Goal: Task Accomplishment & Management: Manage account settings

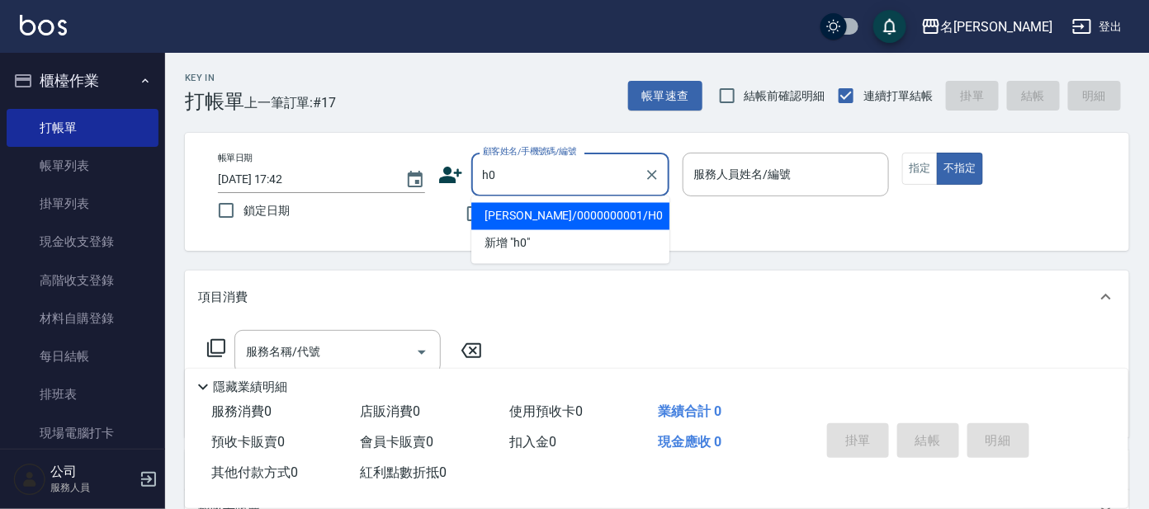
click at [569, 215] on li "[PERSON_NAME]/0000000001/H0" at bounding box center [570, 216] width 198 height 27
type input "[PERSON_NAME]/0000000001/H0"
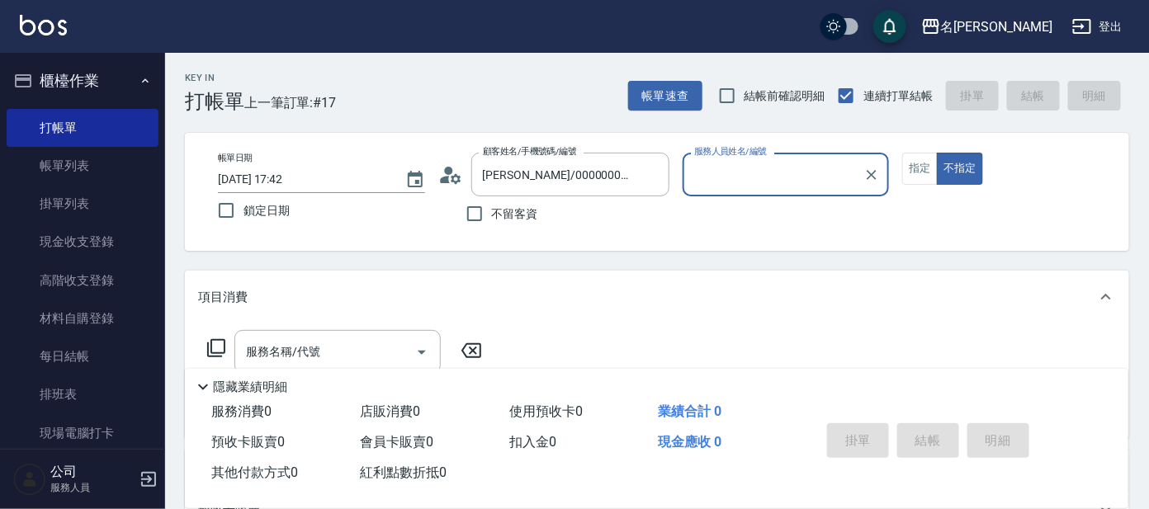
type input "[PERSON_NAME]-8"
click at [816, 155] on div "[PERSON_NAME]-8 服務人員姓名/編號" at bounding box center [786, 175] width 207 height 44
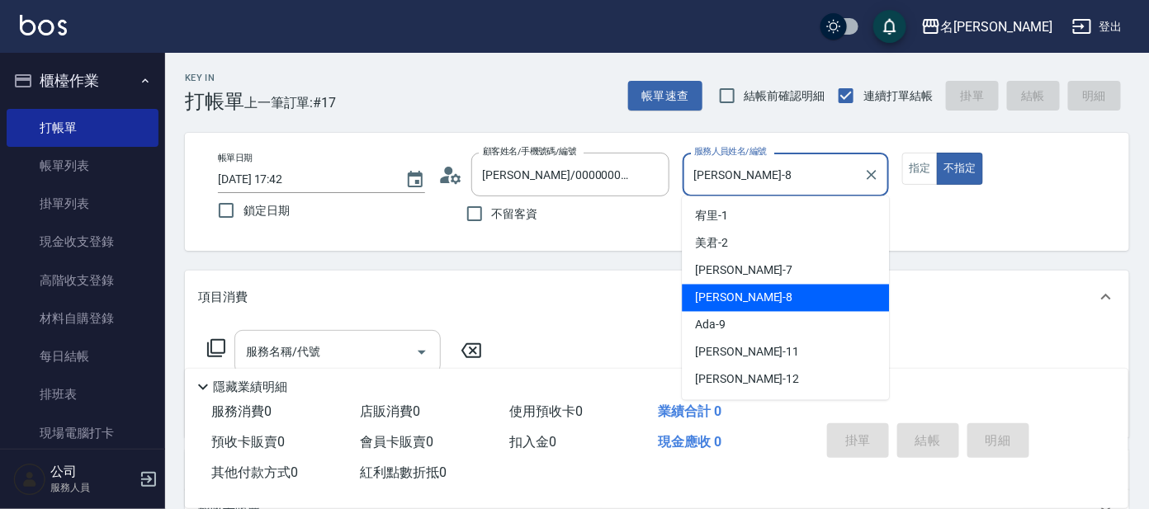
drag, startPoint x: 349, startPoint y: 333, endPoint x: 397, endPoint y: 333, distance: 47.9
click at [384, 333] on div "服務名稱/代號" at bounding box center [337, 352] width 206 height 44
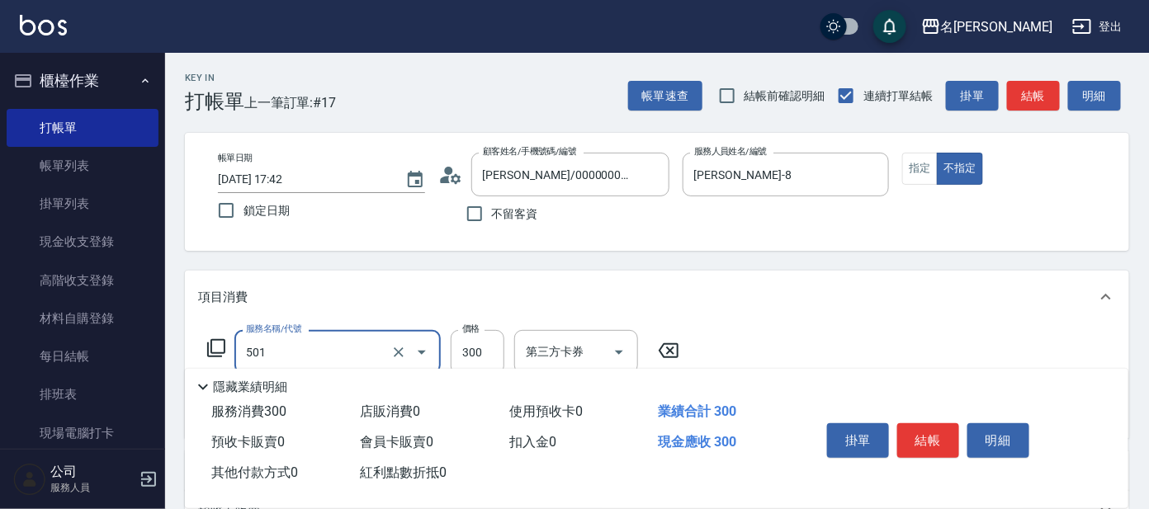
type input "洗髮(創意)(501)"
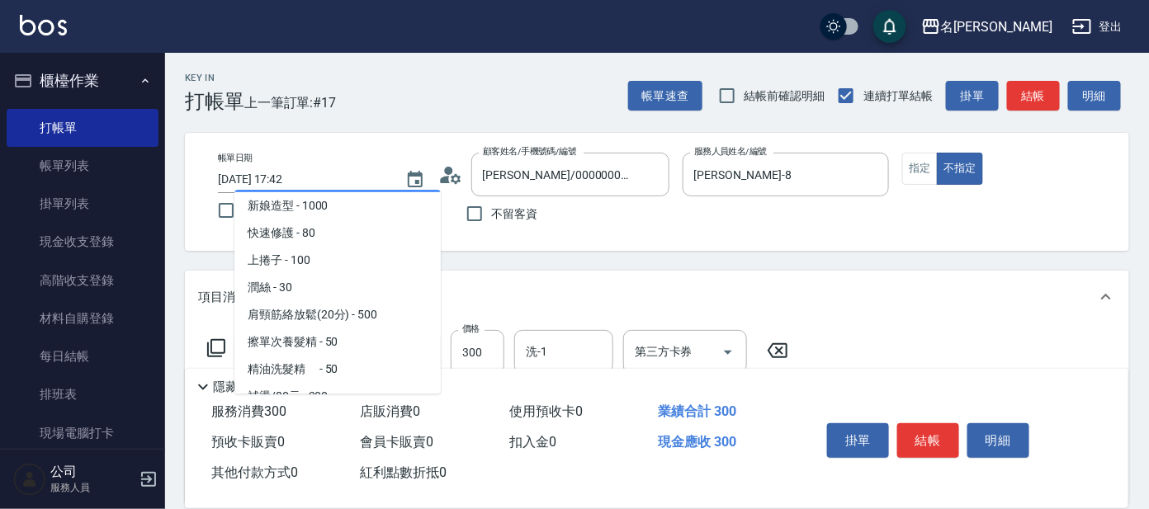
scroll to position [2374, 0]
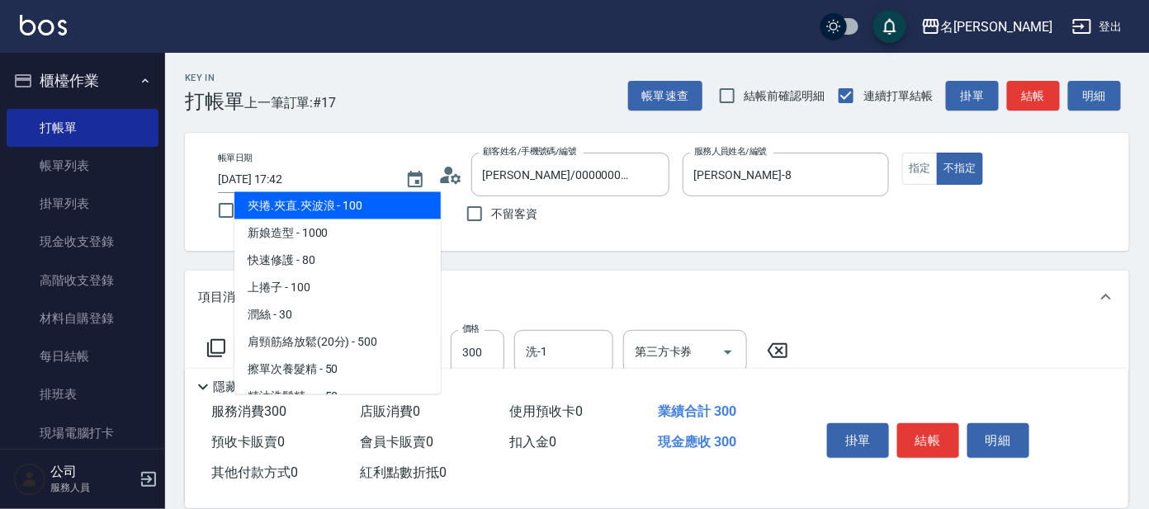
type input "夾捲.夾直.夾波浪(705)"
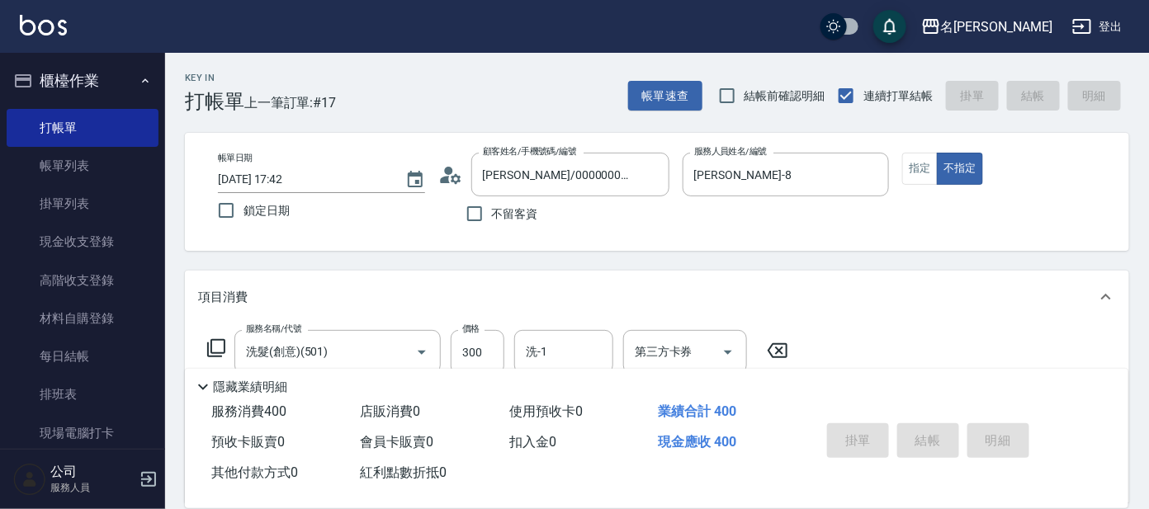
type input "[DATE] 18:24"
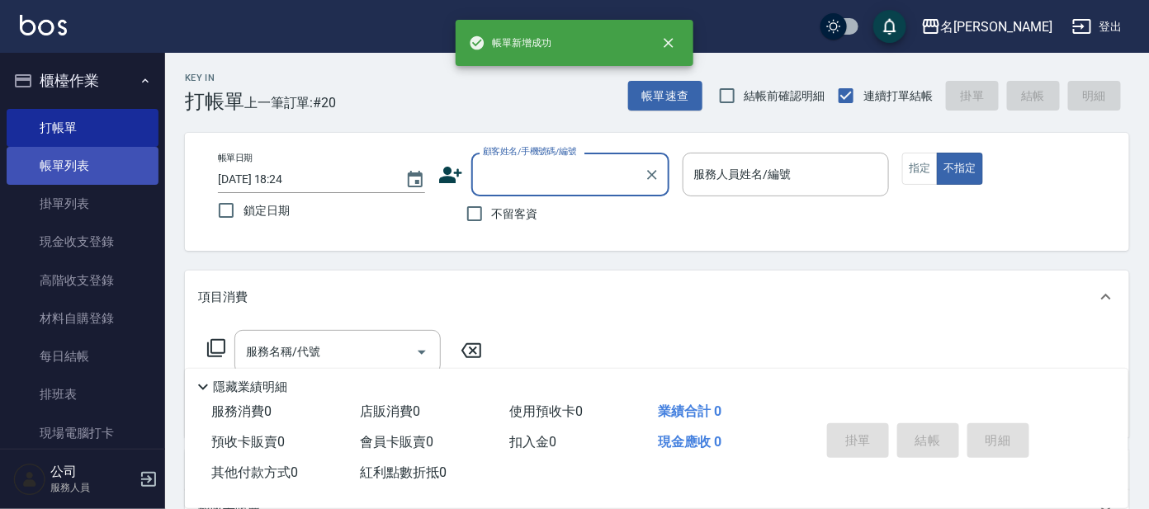
click at [92, 166] on link "帳單列表" at bounding box center [83, 166] width 152 height 38
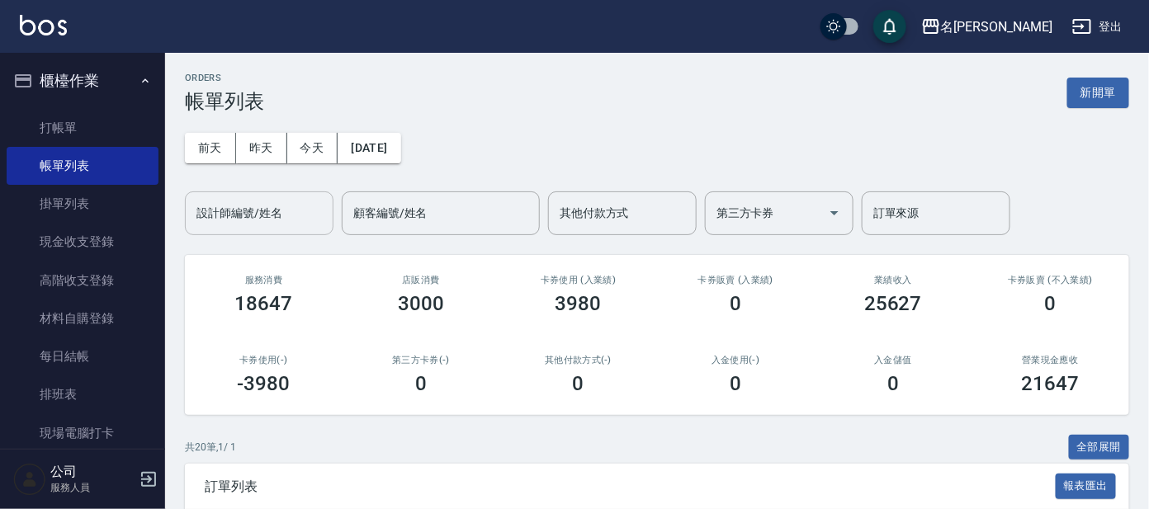
click at [270, 224] on input "設計師編號/姓名" at bounding box center [259, 213] width 134 height 29
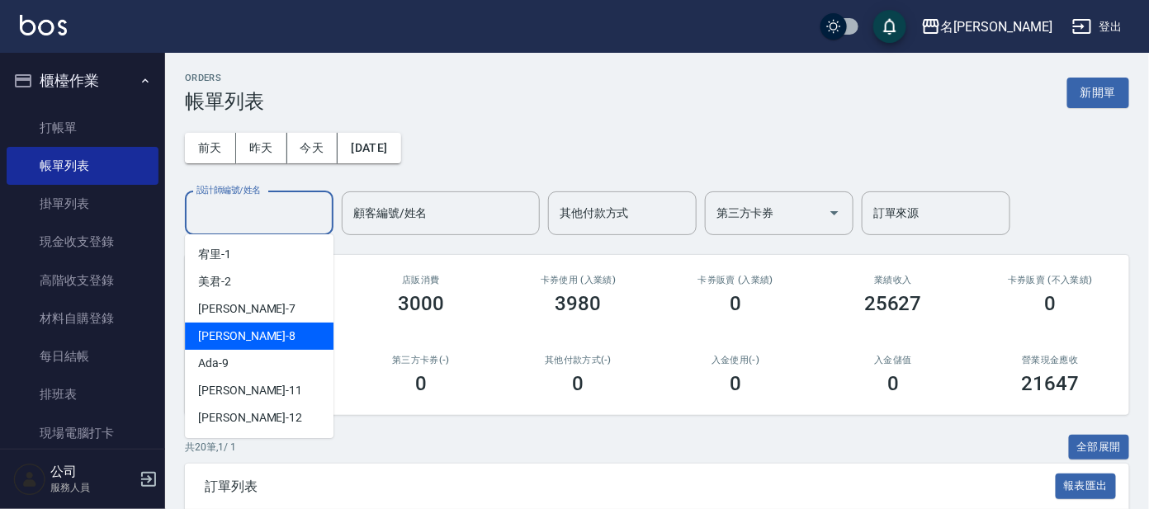
click at [245, 333] on div "[PERSON_NAME] -8" at bounding box center [259, 336] width 149 height 27
type input "[PERSON_NAME]-8"
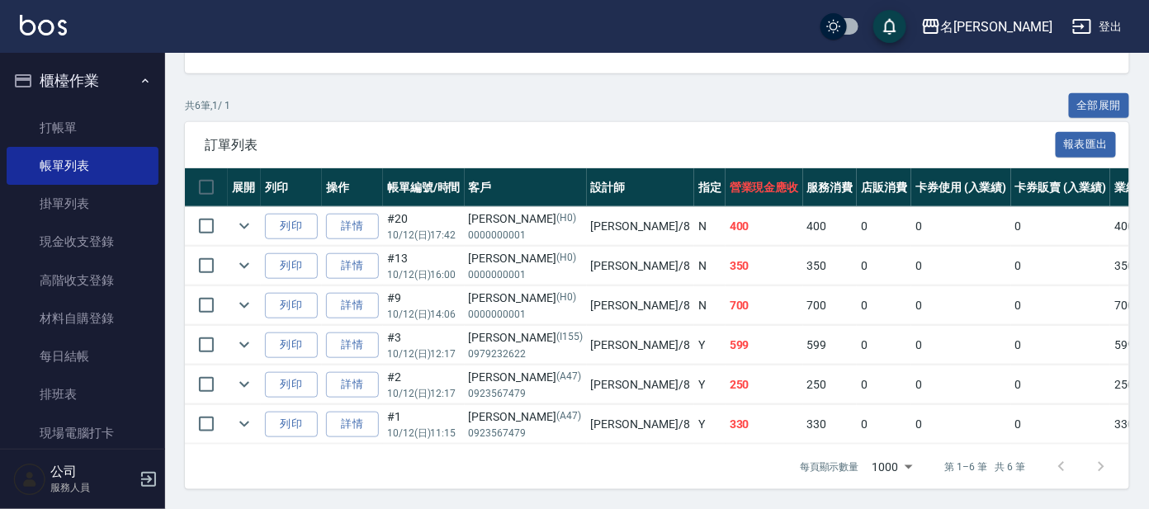
scroll to position [356, 0]
click at [77, 135] on link "打帳單" at bounding box center [83, 128] width 152 height 38
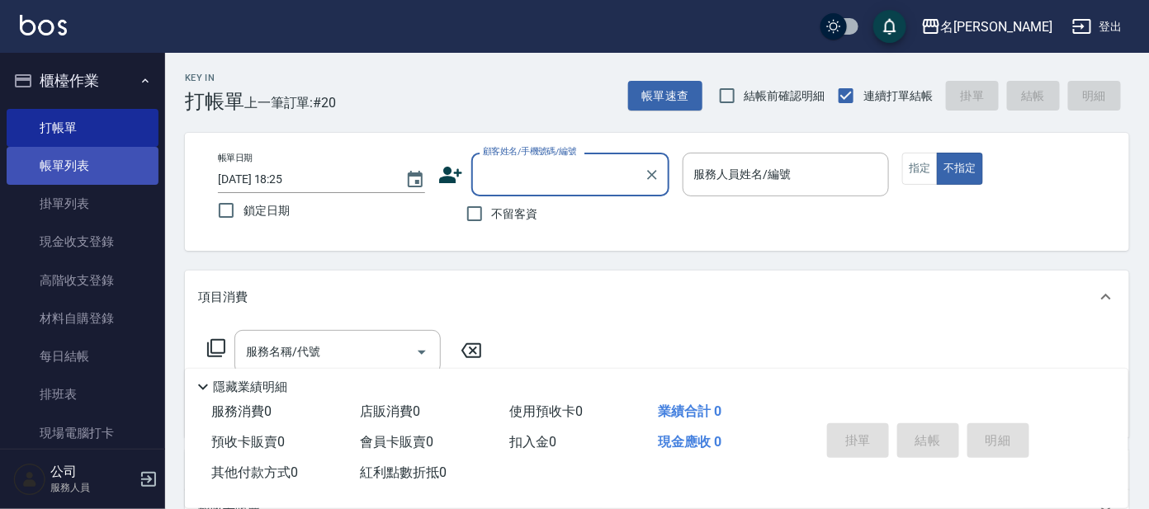
click at [97, 158] on link "帳單列表" at bounding box center [83, 166] width 152 height 38
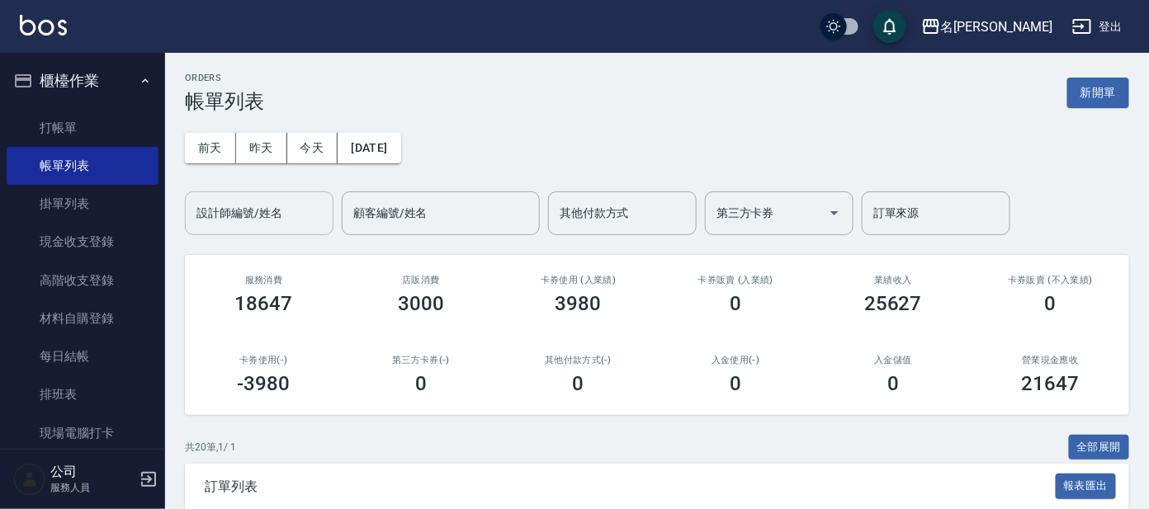
drag, startPoint x: 270, startPoint y: 204, endPoint x: 267, endPoint y: 221, distance: 17.6
click at [270, 205] on input "設計師編號/姓名" at bounding box center [259, 213] width 134 height 29
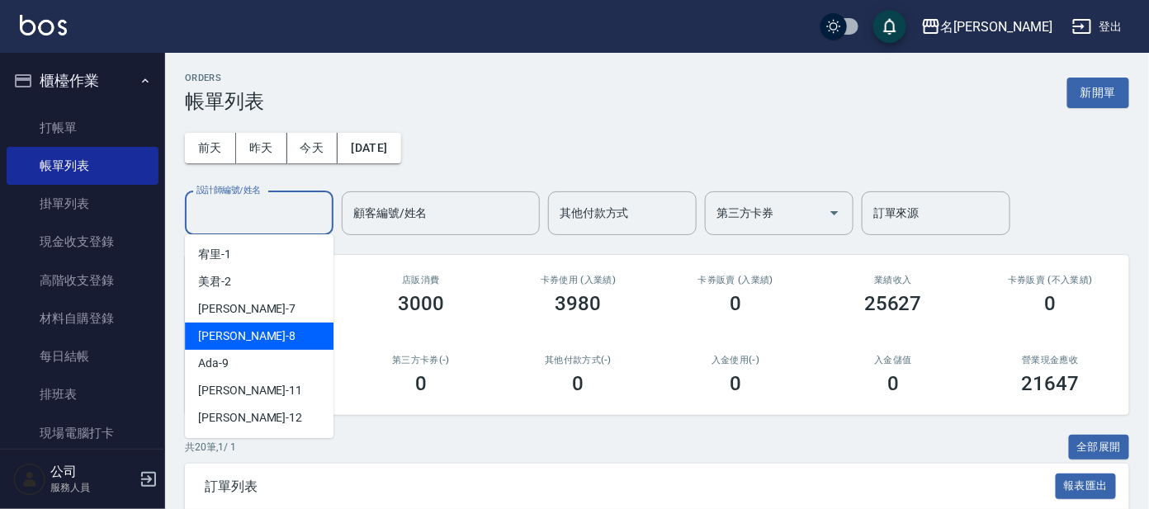
click at [258, 333] on div "[PERSON_NAME] -8" at bounding box center [259, 336] width 149 height 27
type input "[PERSON_NAME]-8"
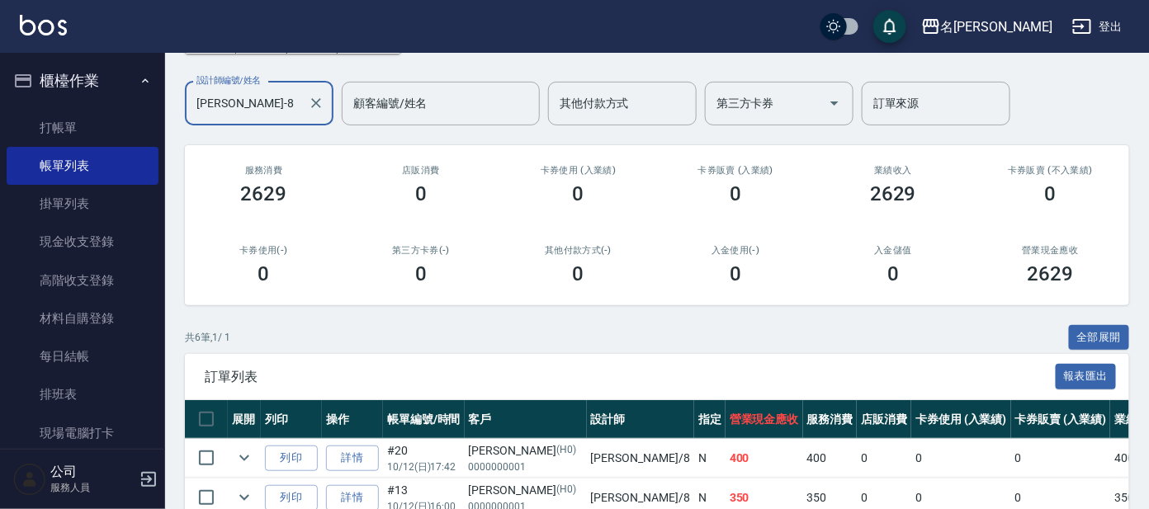
scroll to position [46, 0]
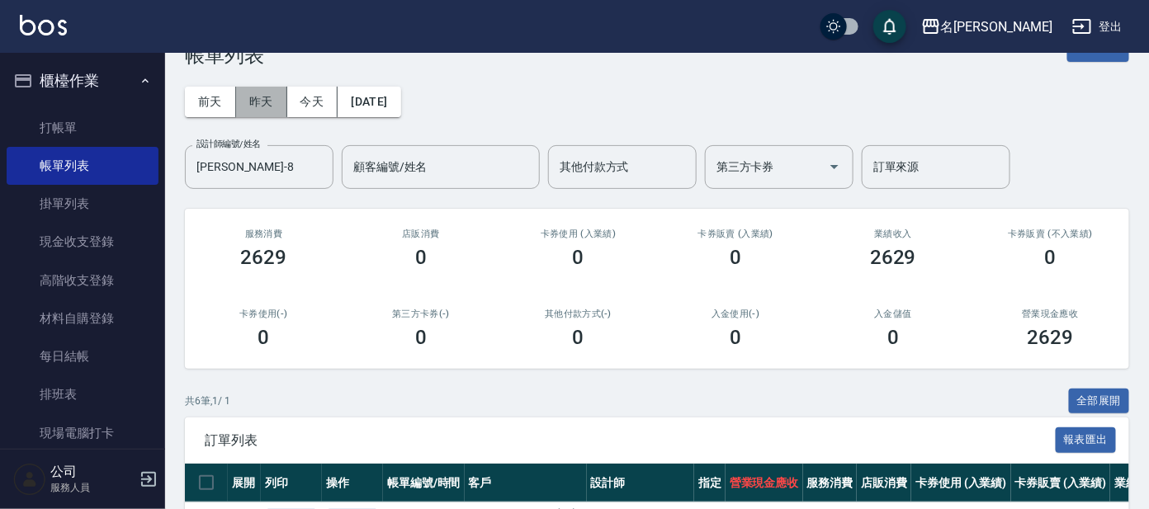
click at [262, 102] on button "昨天" at bounding box center [261, 102] width 51 height 31
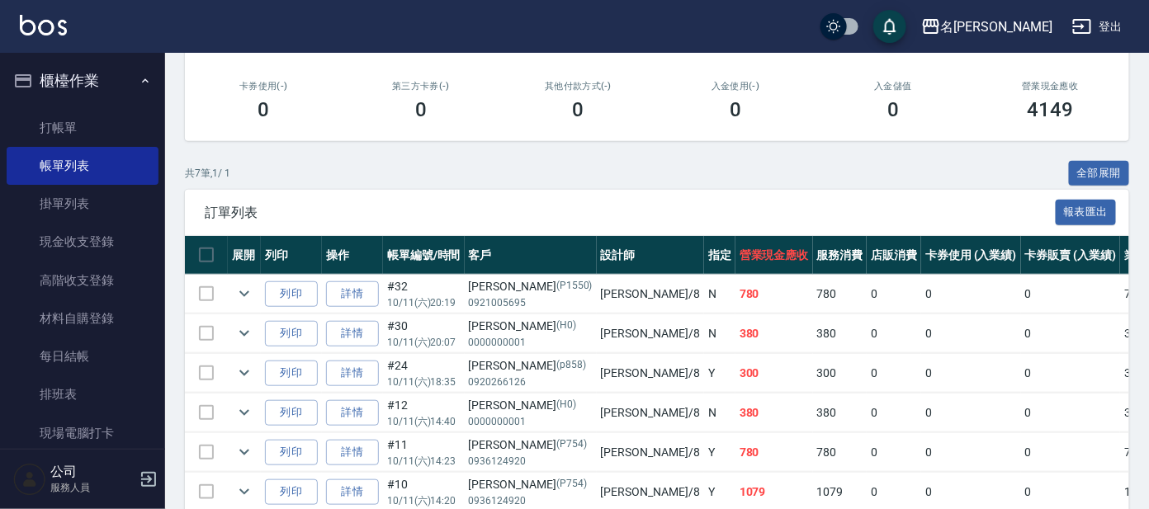
scroll to position [395, 0]
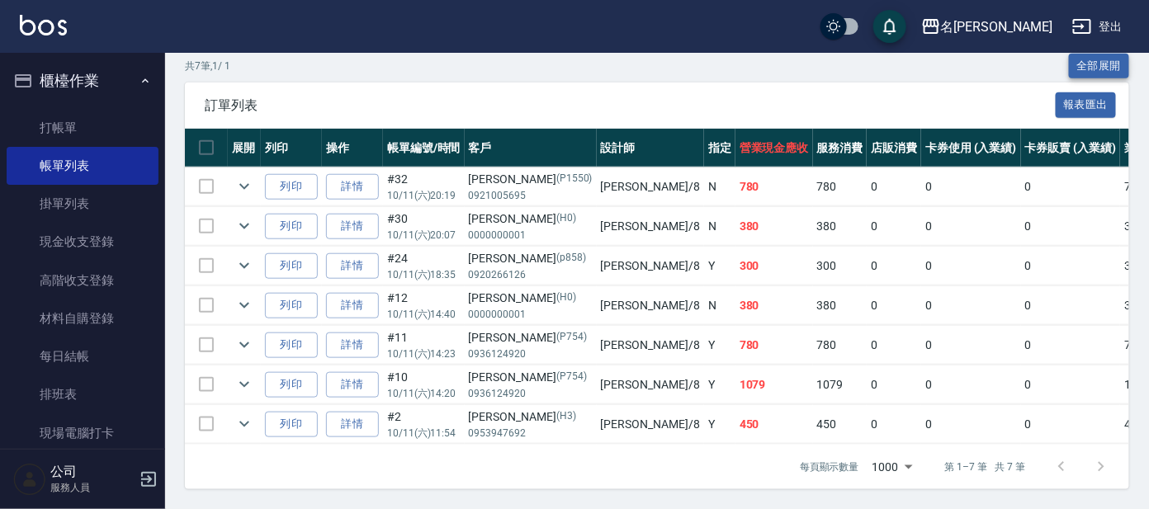
click at [1092, 55] on button "全部展開" at bounding box center [1099, 67] width 61 height 26
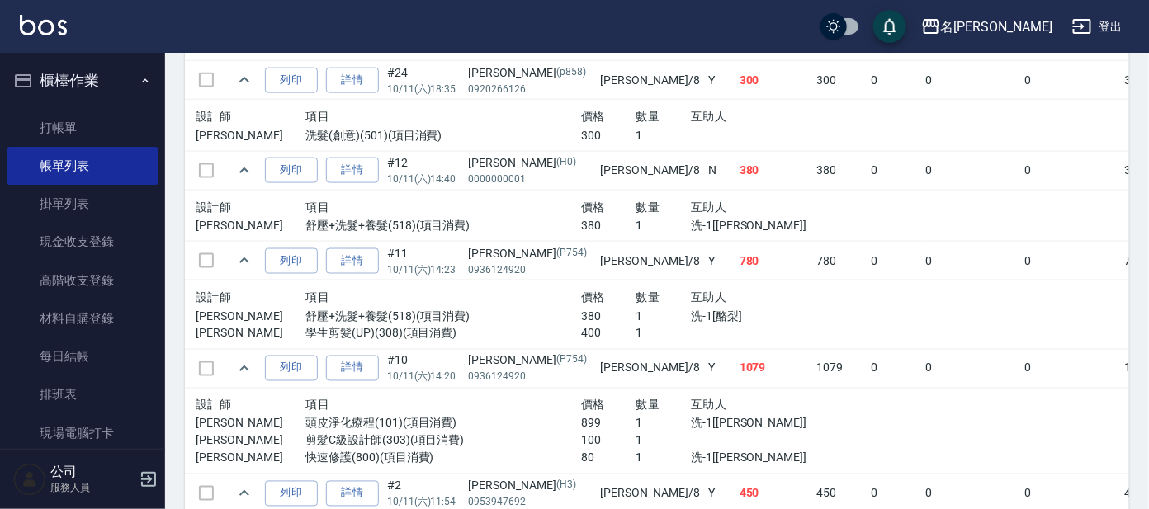
scroll to position [808, 0]
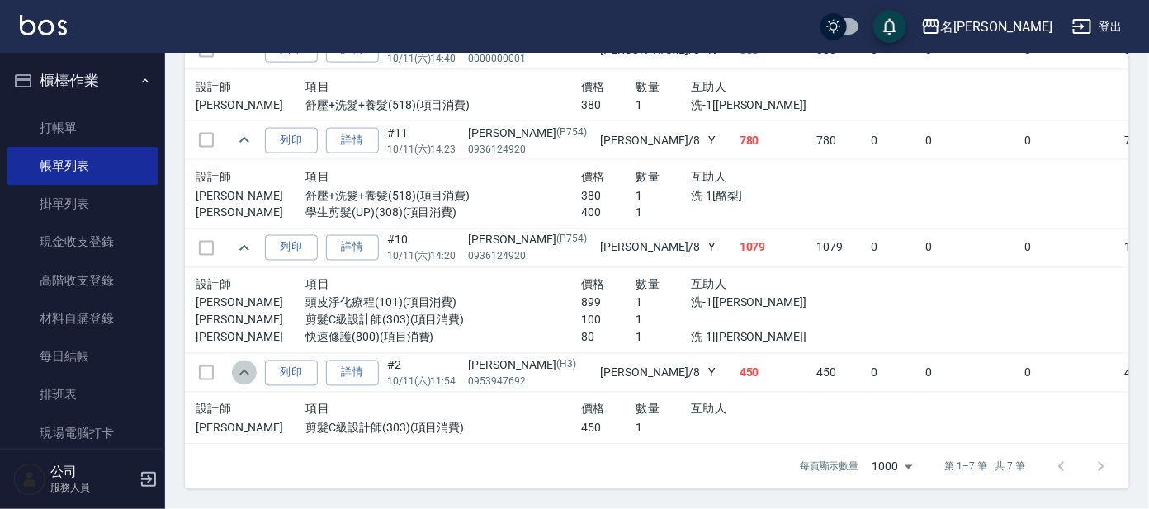
click at [243, 371] on icon "expand row" at bounding box center [244, 373] width 20 height 20
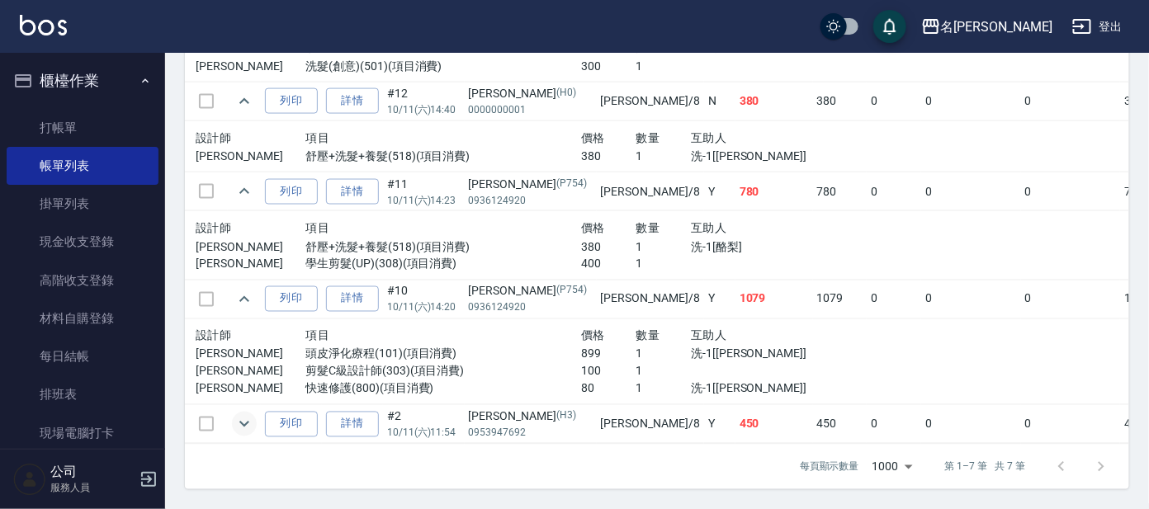
scroll to position [769, 0]
click at [251, 290] on icon "expand row" at bounding box center [244, 300] width 20 height 20
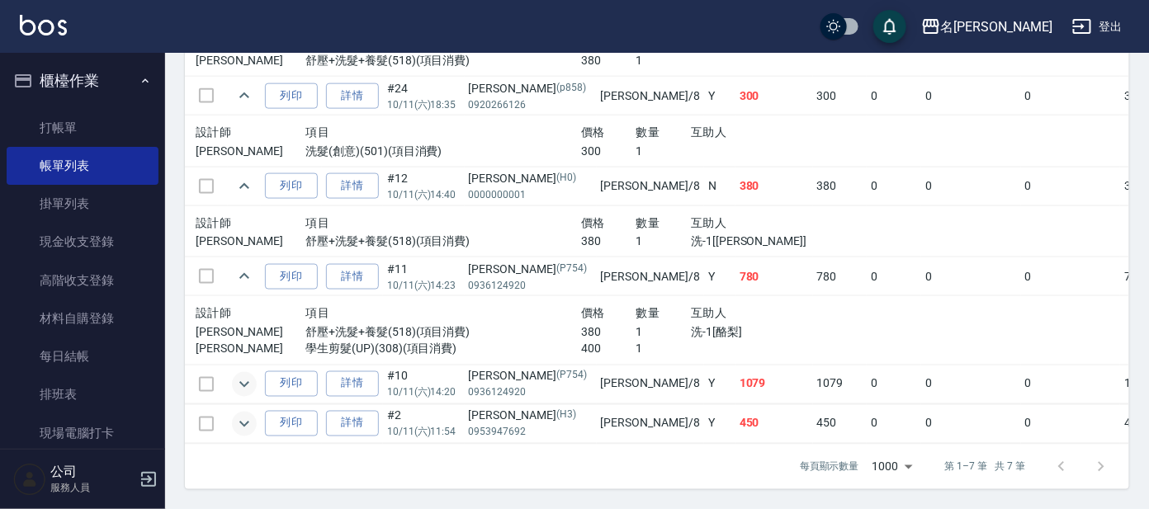
scroll to position [684, 0]
click at [240, 273] on icon "expand row" at bounding box center [244, 276] width 10 height 6
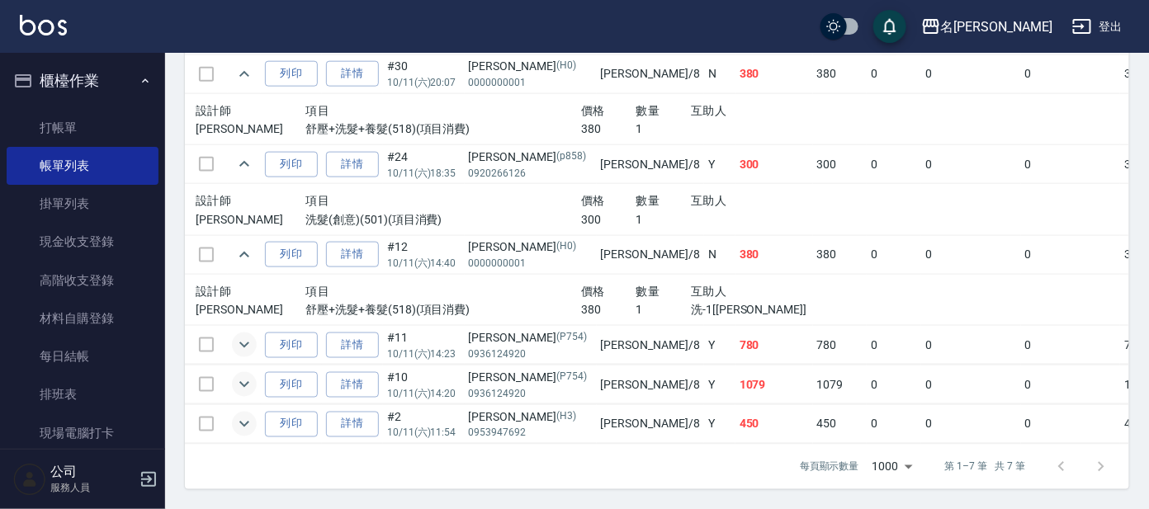
scroll to position [616, 0]
click at [245, 245] on icon "expand row" at bounding box center [244, 255] width 20 height 20
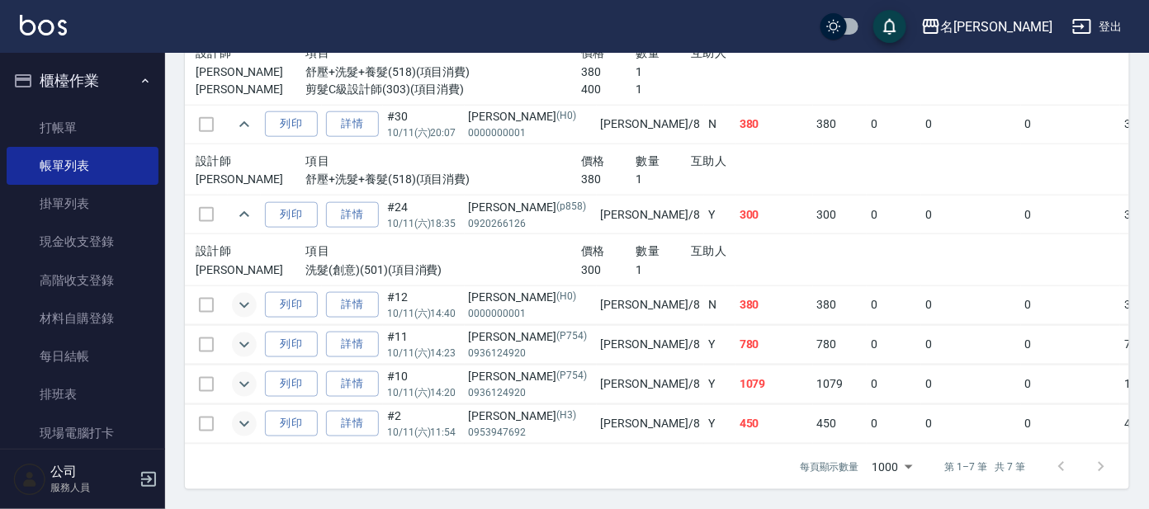
scroll to position [565, 0]
click at [220, 199] on td at bounding box center [206, 215] width 43 height 39
click at [237, 205] on icon "expand row" at bounding box center [244, 215] width 20 height 20
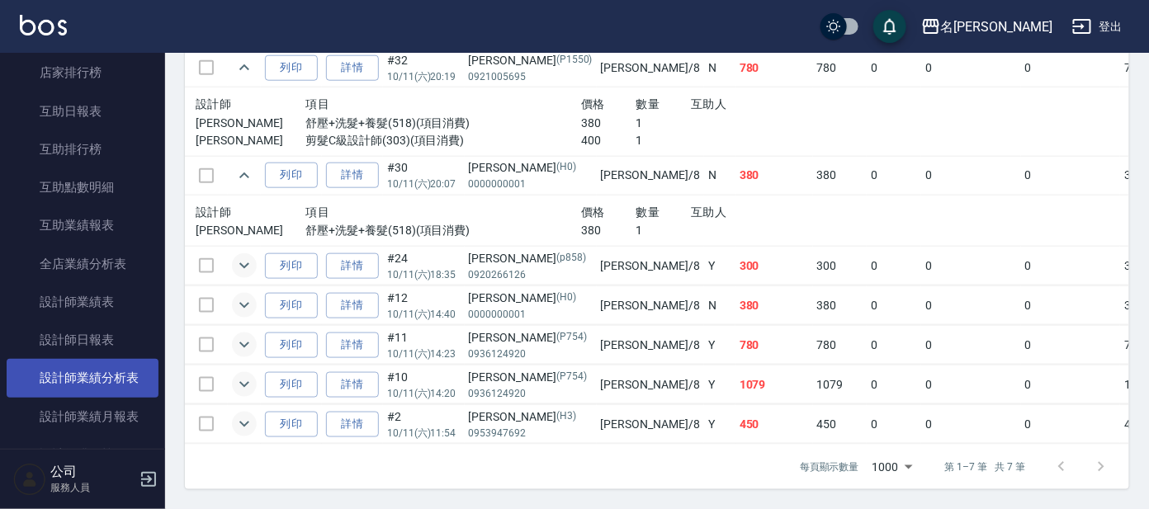
scroll to position [618, 0]
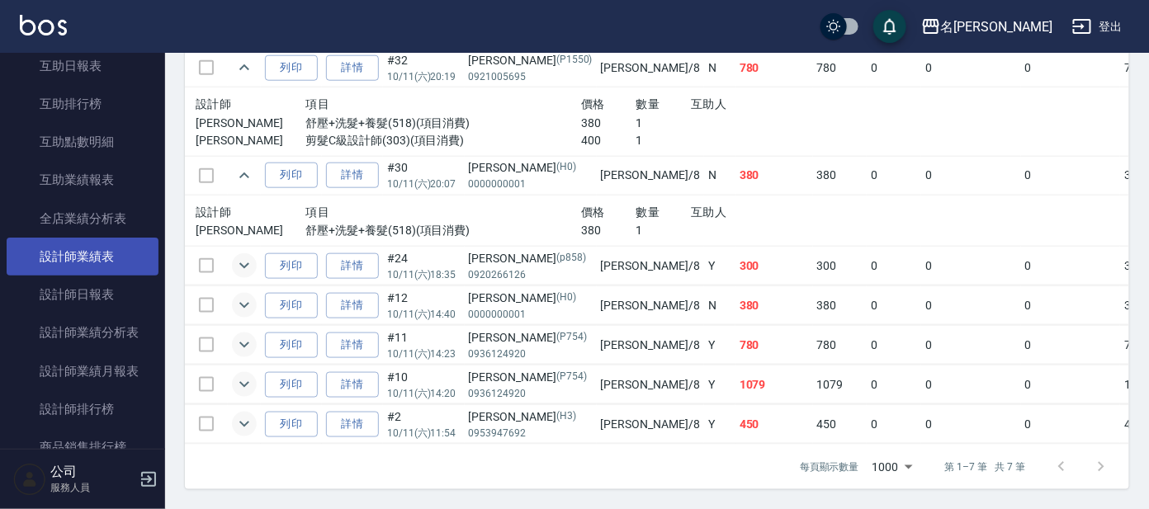
click at [104, 264] on link "設計師業績表" at bounding box center [83, 257] width 152 height 38
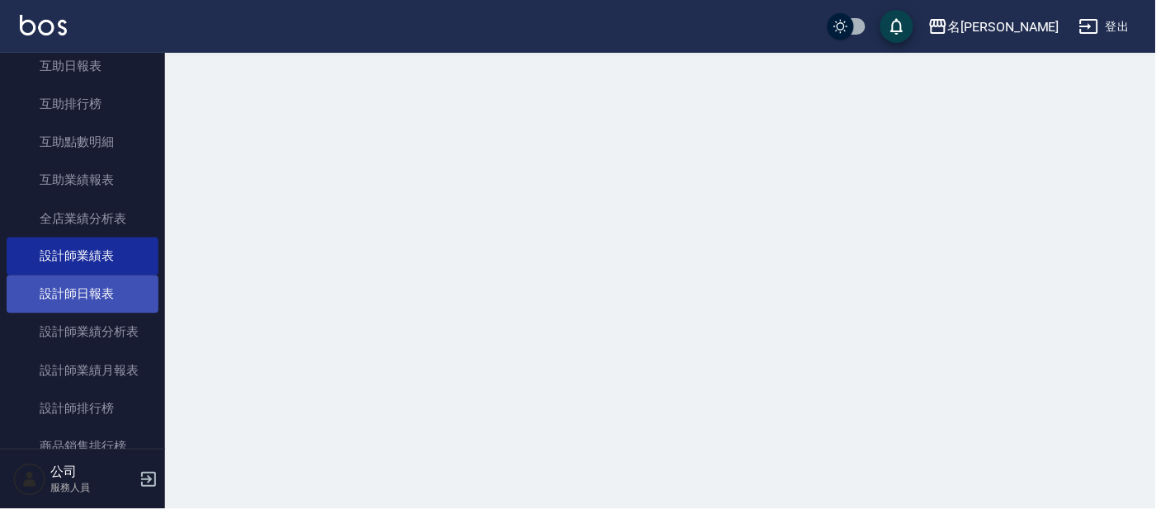
click at [91, 287] on link "設計師日報表" at bounding box center [83, 295] width 152 height 38
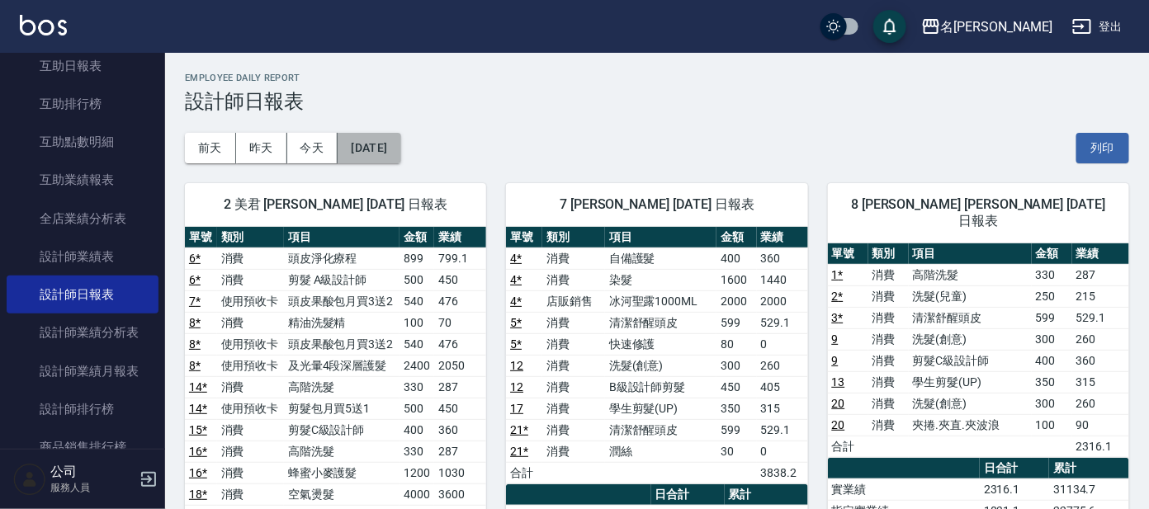
click at [394, 140] on button "[DATE]" at bounding box center [369, 148] width 63 height 31
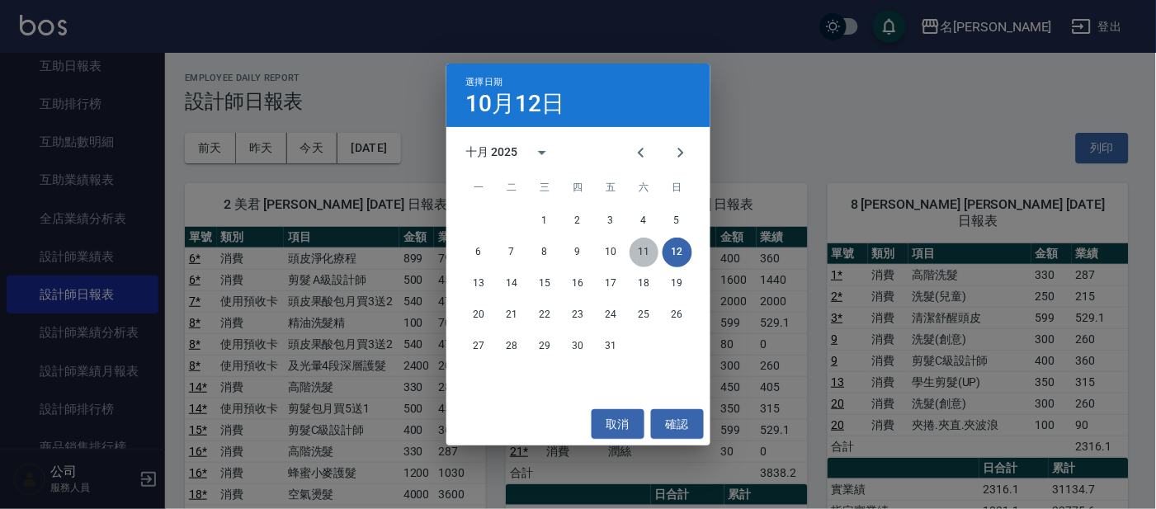
click at [645, 257] on button "11" at bounding box center [645, 253] width 30 height 30
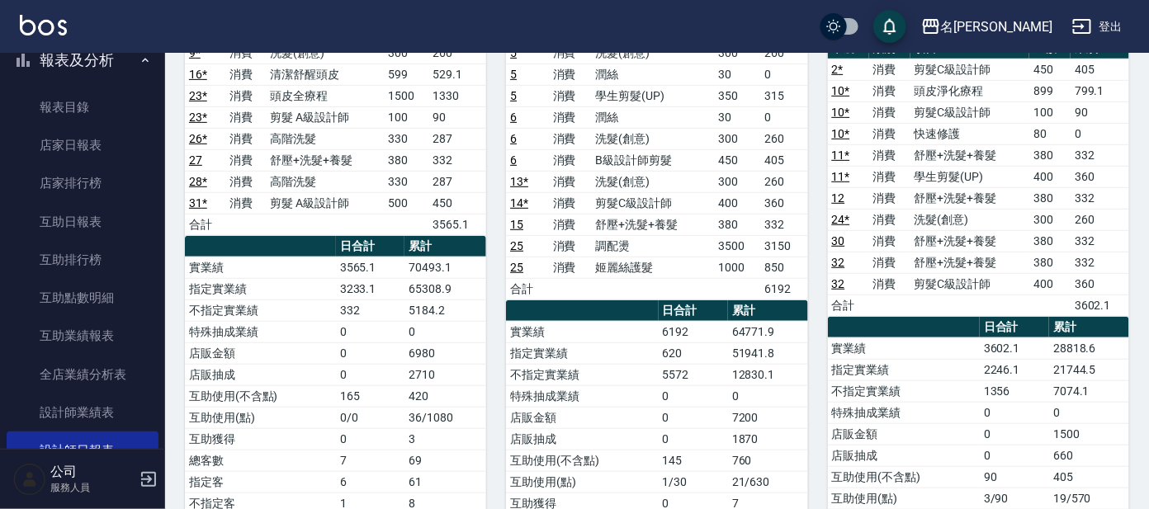
scroll to position [309, 0]
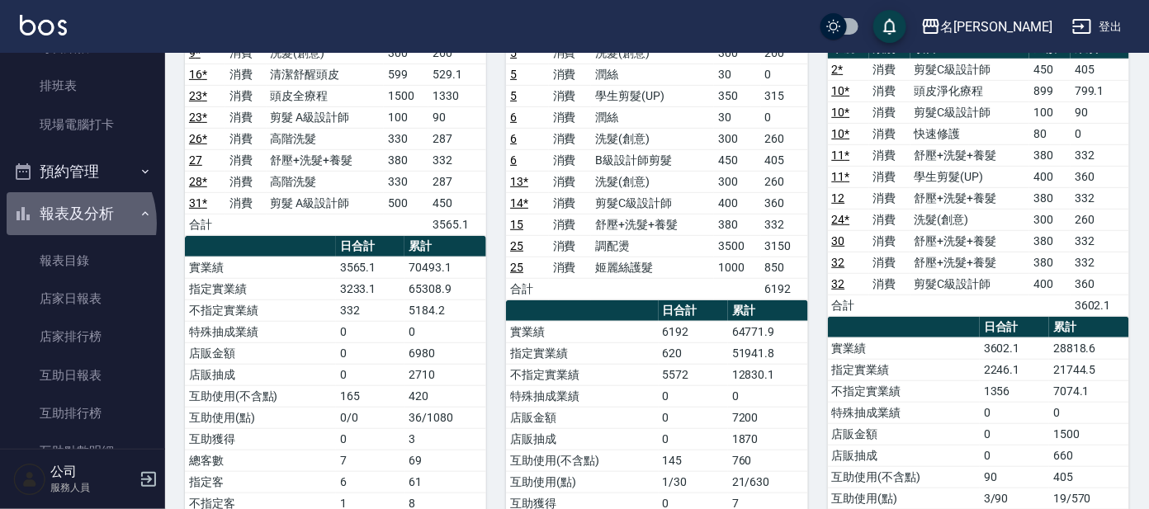
click at [62, 222] on button "報表及分析" at bounding box center [83, 213] width 152 height 43
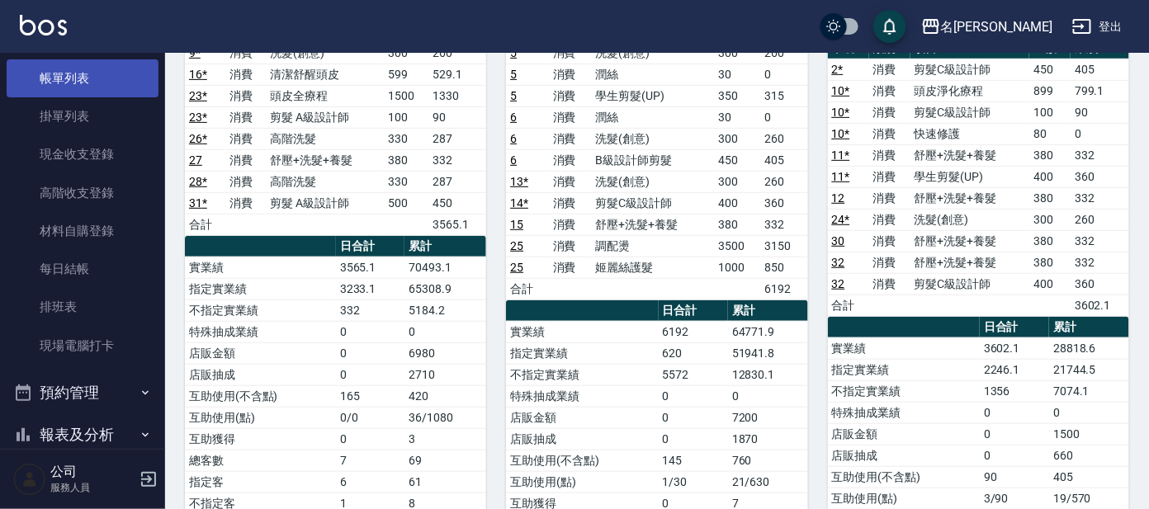
scroll to position [0, 0]
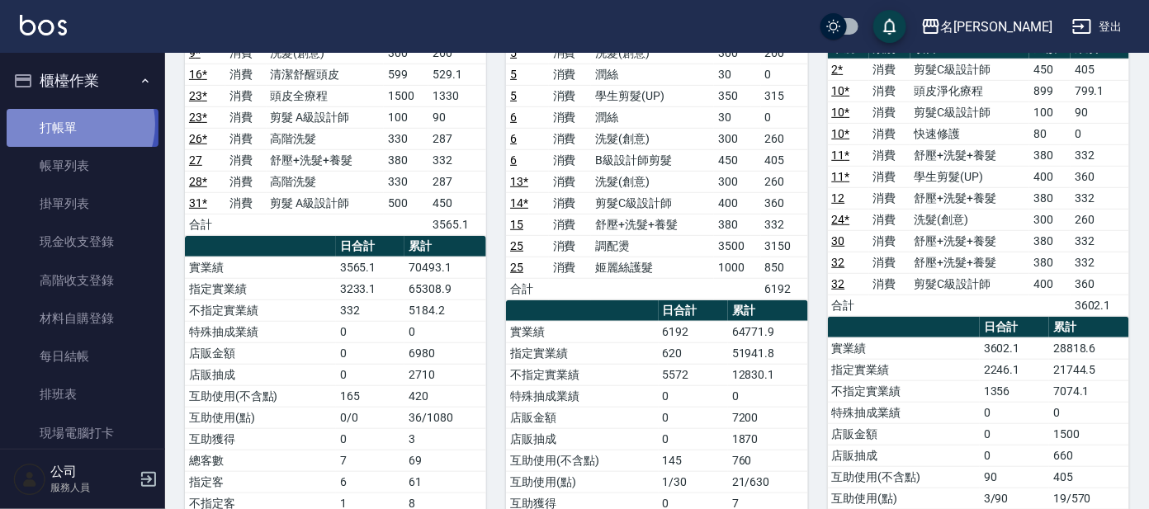
click at [70, 124] on link "打帳單" at bounding box center [83, 128] width 152 height 38
